Goal: Task Accomplishment & Management: Manage account settings

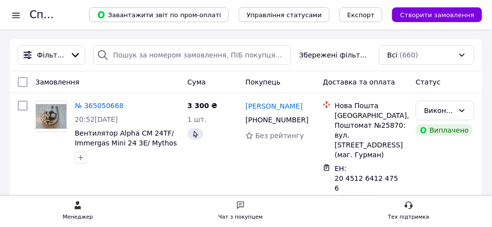
click at [16, 16] on div at bounding box center [16, 15] width 12 height 10
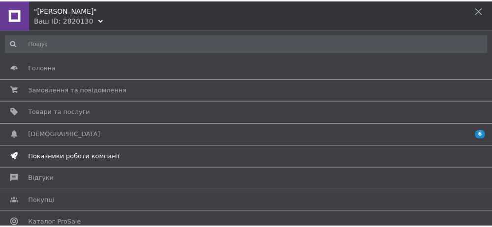
scroll to position [79, 0]
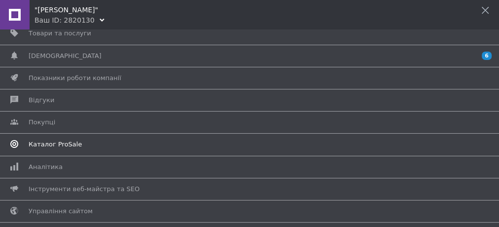
click at [67, 144] on span "Каталог ProSale" at bounding box center [55, 144] width 53 height 9
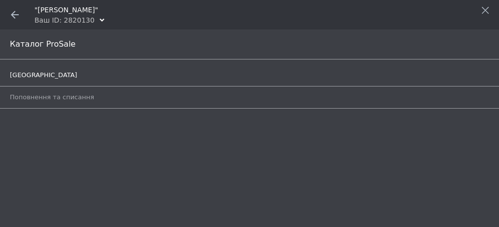
click at [23, 75] on span "[GEOGRAPHIC_DATA]" at bounding box center [43, 75] width 67 height 9
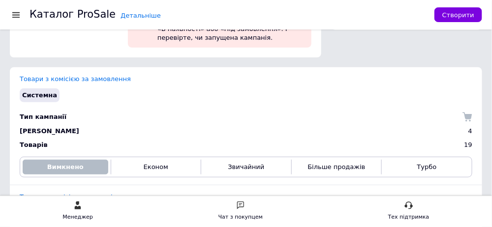
scroll to position [79, 0]
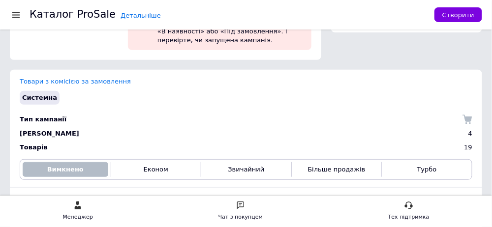
click at [15, 16] on div at bounding box center [16, 14] width 12 height 9
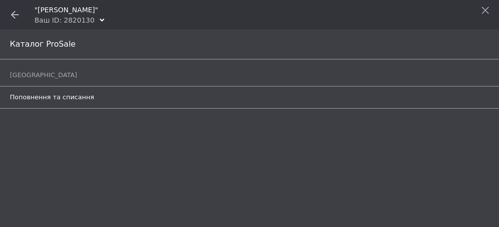
click at [32, 95] on span "Поповнення та списання" at bounding box center [52, 97] width 84 height 9
